Goal: Find specific fact

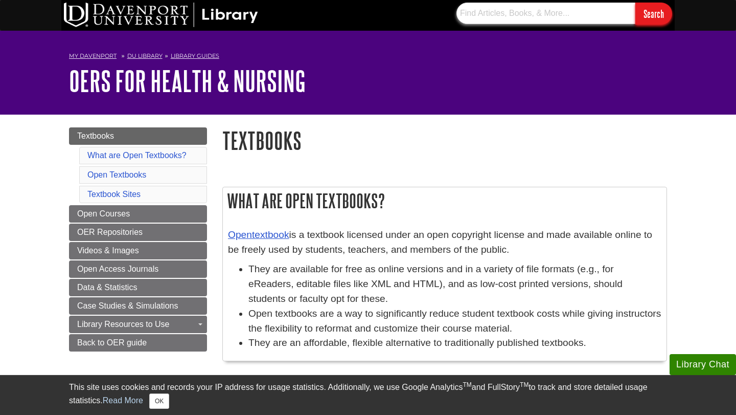
click at [477, 17] on input "text" at bounding box center [546, 13] width 179 height 21
paste input "9780134337456"
type input "9780134337456"
click at [635, 3] on input "Search" at bounding box center [653, 14] width 37 height 22
click at [582, 9] on input "9780134337456" at bounding box center [546, 13] width 179 height 21
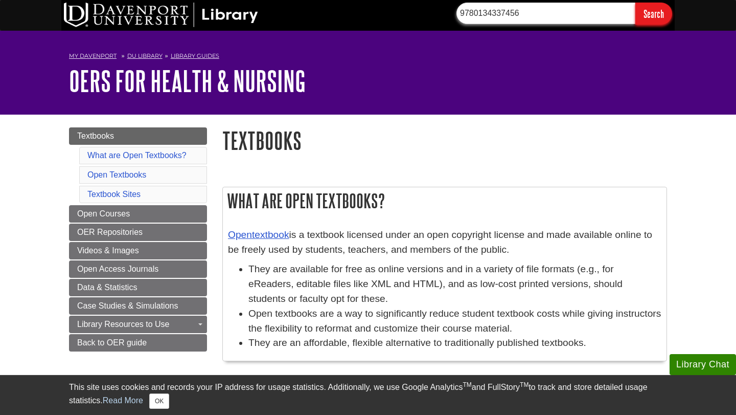
click at [582, 9] on input "9780134337456" at bounding box center [546, 13] width 179 height 21
paste input "9780323683555"
type input "9780323683555"
click at [635, 3] on input "Search" at bounding box center [653, 14] width 37 height 22
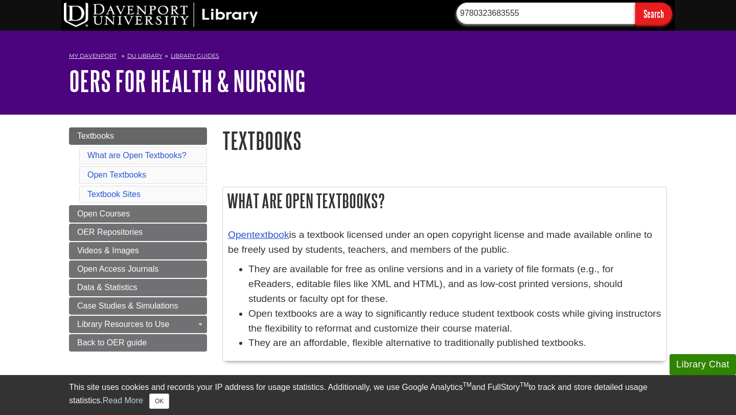
click at [485, 17] on input "9780323683555" at bounding box center [546, 13] width 179 height 21
paste input "9781975183363"
type input "9781975183363"
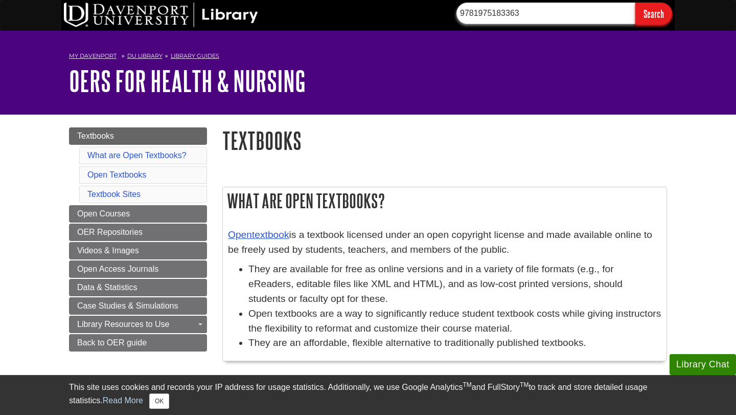
click at [635, 3] on input "Search" at bounding box center [653, 14] width 37 height 22
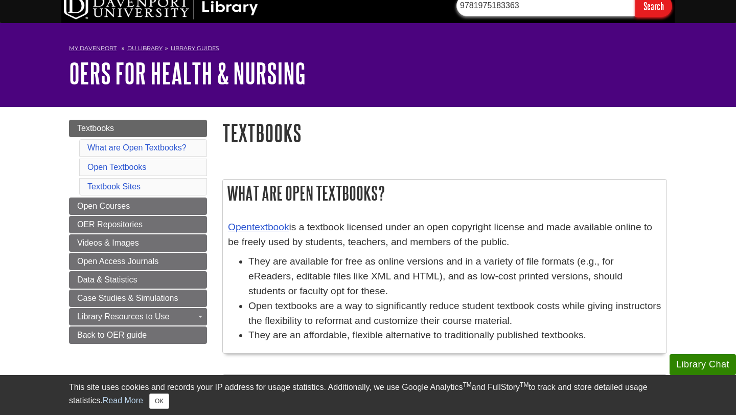
scroll to position [10, 0]
